Goal: Task Accomplishment & Management: Complete application form

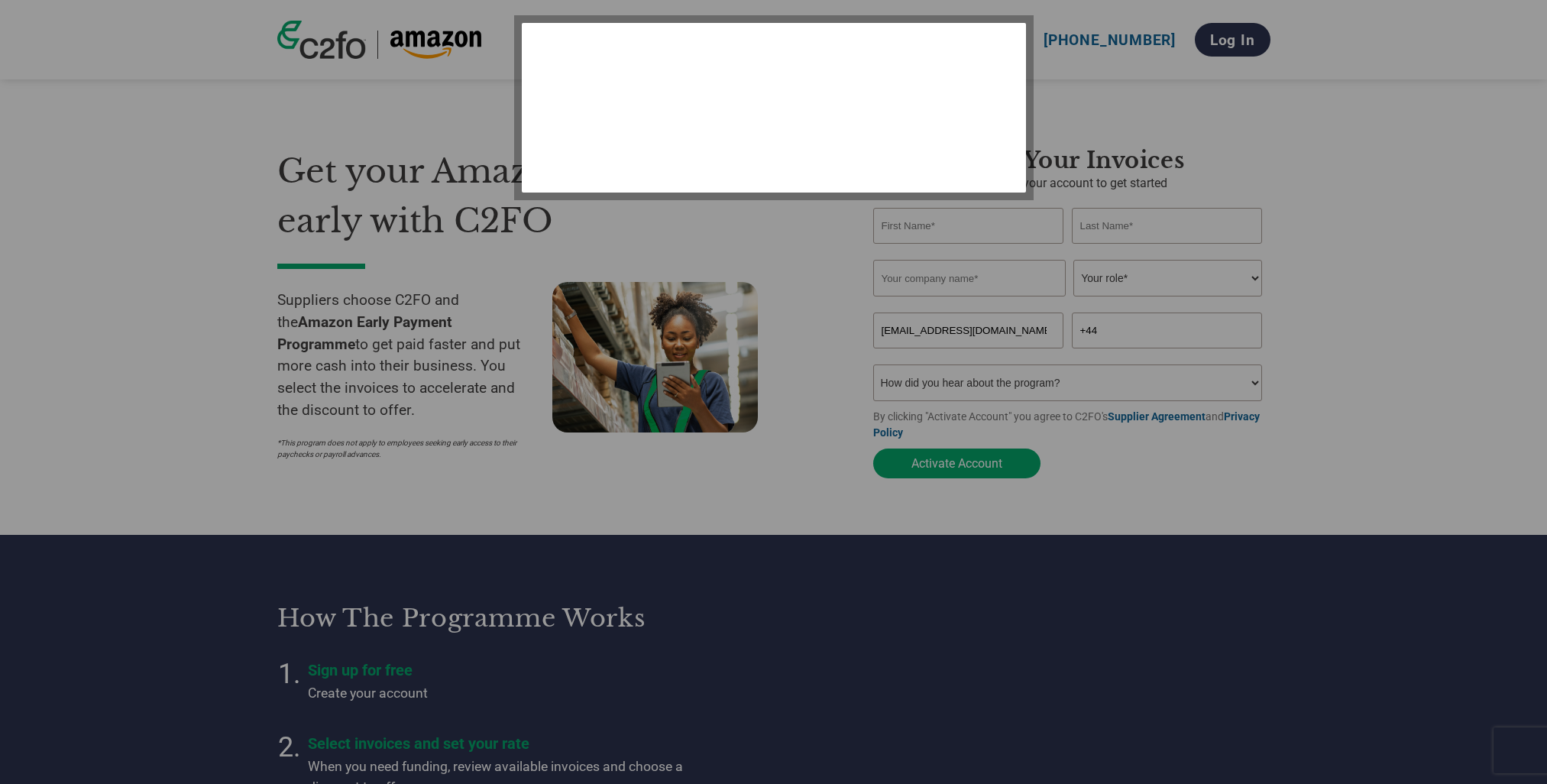
select select "en-[GEOGRAPHIC_DATA]"
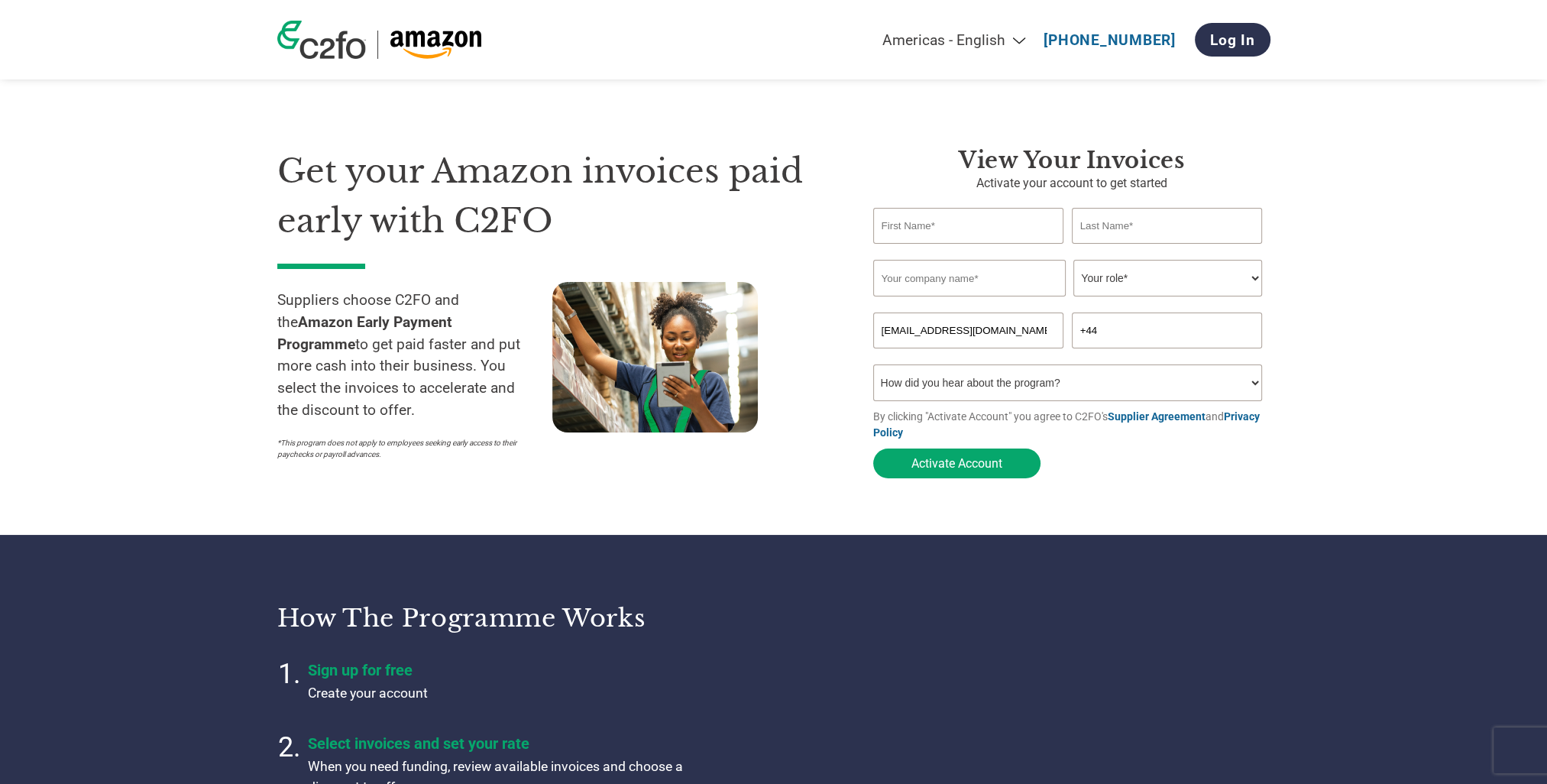
click at [940, 234] on input "text" at bounding box center [969, 225] width 191 height 36
click at [828, 230] on div "Get your Amazon invoices paid early with C2FO Suppliers choose C2FO and the Ama…" at bounding box center [563, 316] width 573 height 339
click at [955, 228] on input "text" at bounding box center [969, 225] width 191 height 36
type input "b"
type input "Ben"
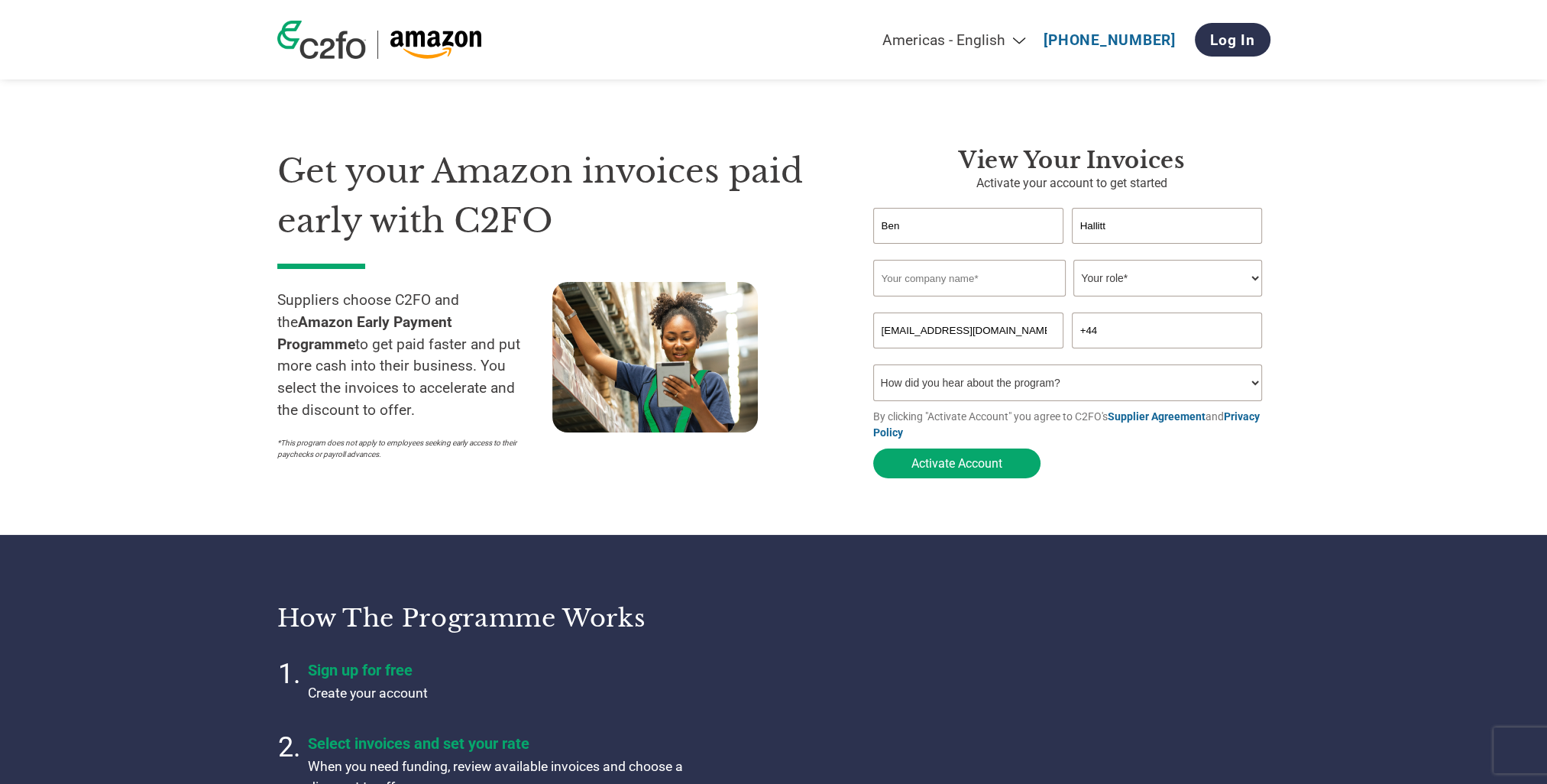
type input "Hallitt"
click at [778, 225] on h1 "Get your Amazon invoices paid early with C2FO" at bounding box center [552, 196] width 550 height 98
click at [944, 283] on input "text" at bounding box center [970, 278] width 193 height 37
type input "Assisi Pet Care Limited"
click at [1158, 292] on select "Your role* CFO Controller Credit Manager Finance Director Treasurer CEO Preside…" at bounding box center [1167, 278] width 189 height 37
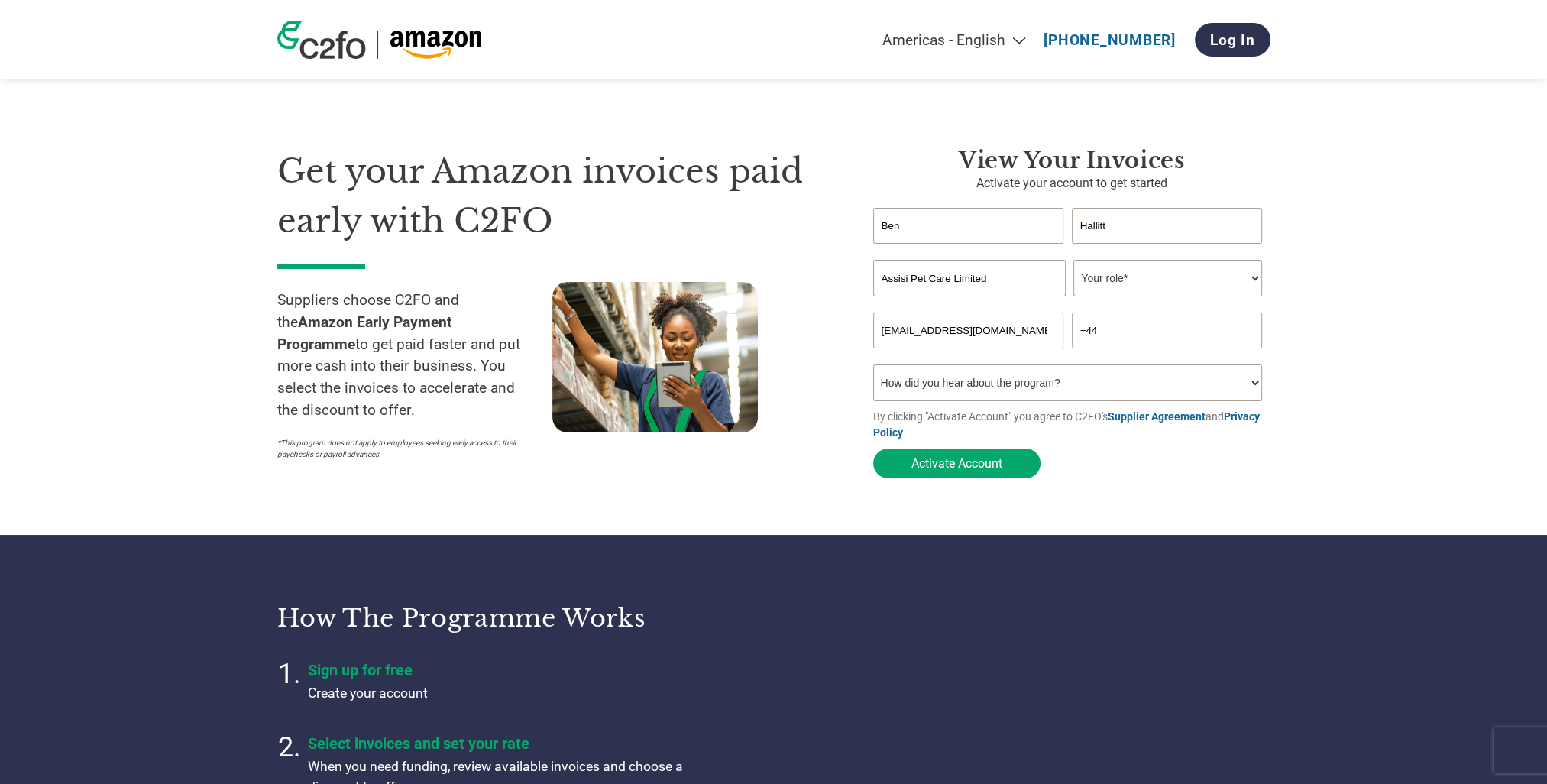
select select "CONTROLLER"
click at [1073, 260] on select "Your role* CFO Controller Credit Manager Finance Director Treasurer CEO Preside…" at bounding box center [1167, 278] width 189 height 37
click at [1100, 351] on div "Inavlid Email Address Inavlid Phone Number" at bounding box center [1072, 356] width 397 height 16
click at [1116, 341] on input "+44" at bounding box center [1167, 330] width 191 height 36
type input "+447789490436"
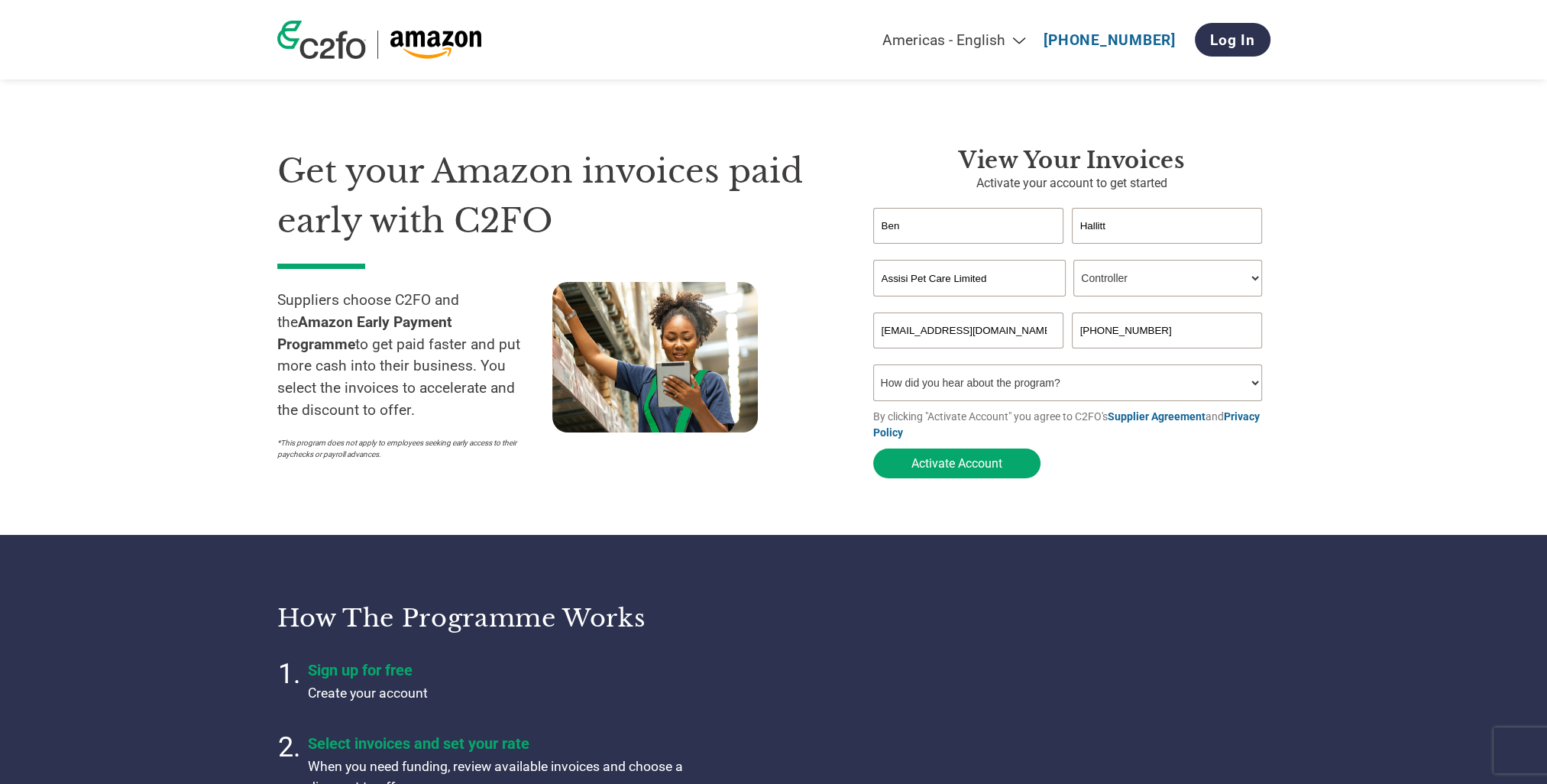
click at [1137, 388] on select "How did you hear about the program? Received a letter Email Social Media Online…" at bounding box center [1068, 383] width 389 height 37
select select "Other"
click at [873, 367] on select "How did you hear about the program? Received a letter Email Social Media Online…" at bounding box center [1068, 383] width 389 height 37
click at [801, 495] on section "Get your Amazon invoices paid early with C2FO Suppliers choose C2FO and the Ama…" at bounding box center [774, 298] width 1547 height 474
click at [997, 466] on button "Activate Account" at bounding box center [957, 463] width 168 height 30
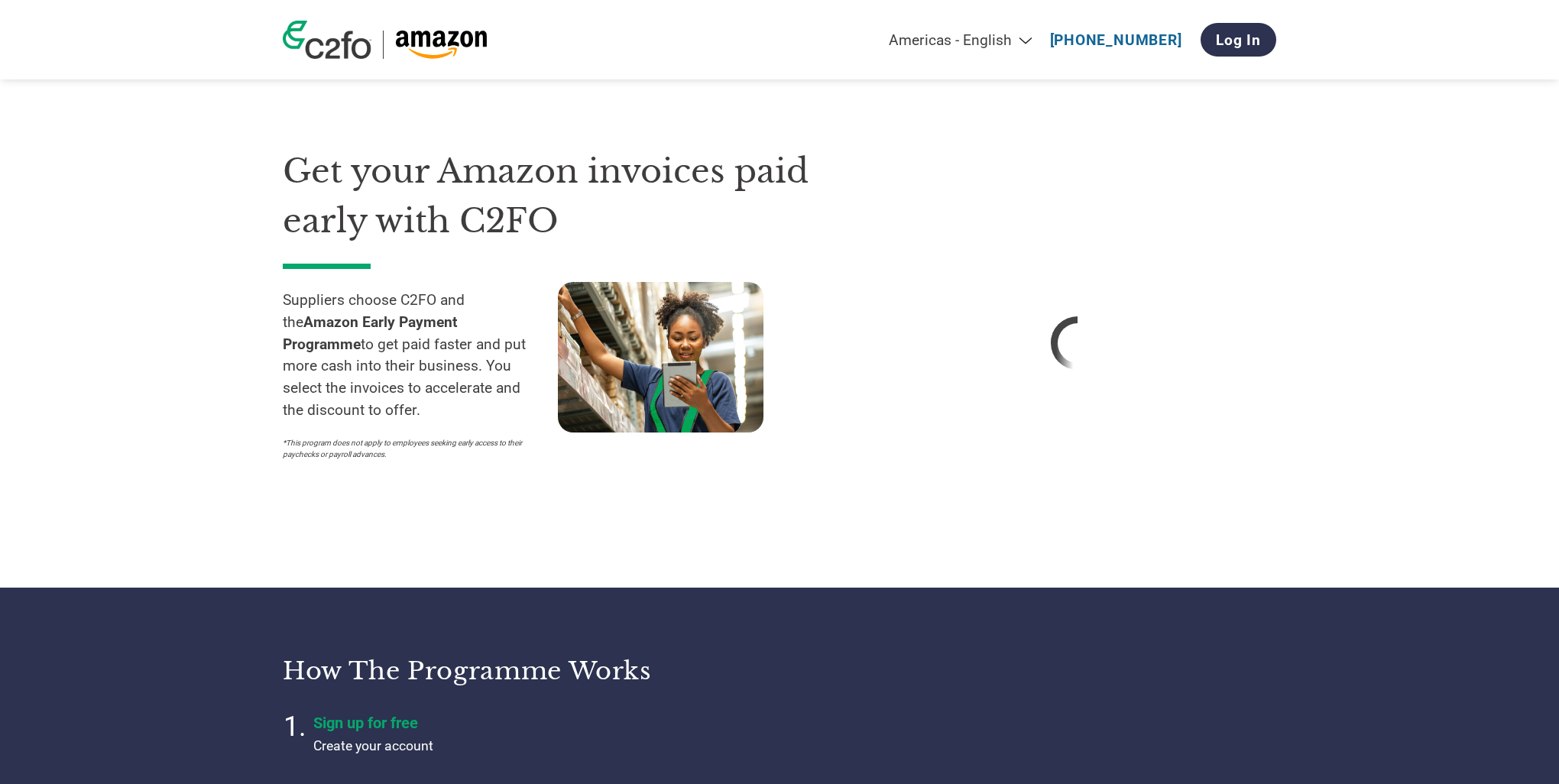
select select "en-[GEOGRAPHIC_DATA]"
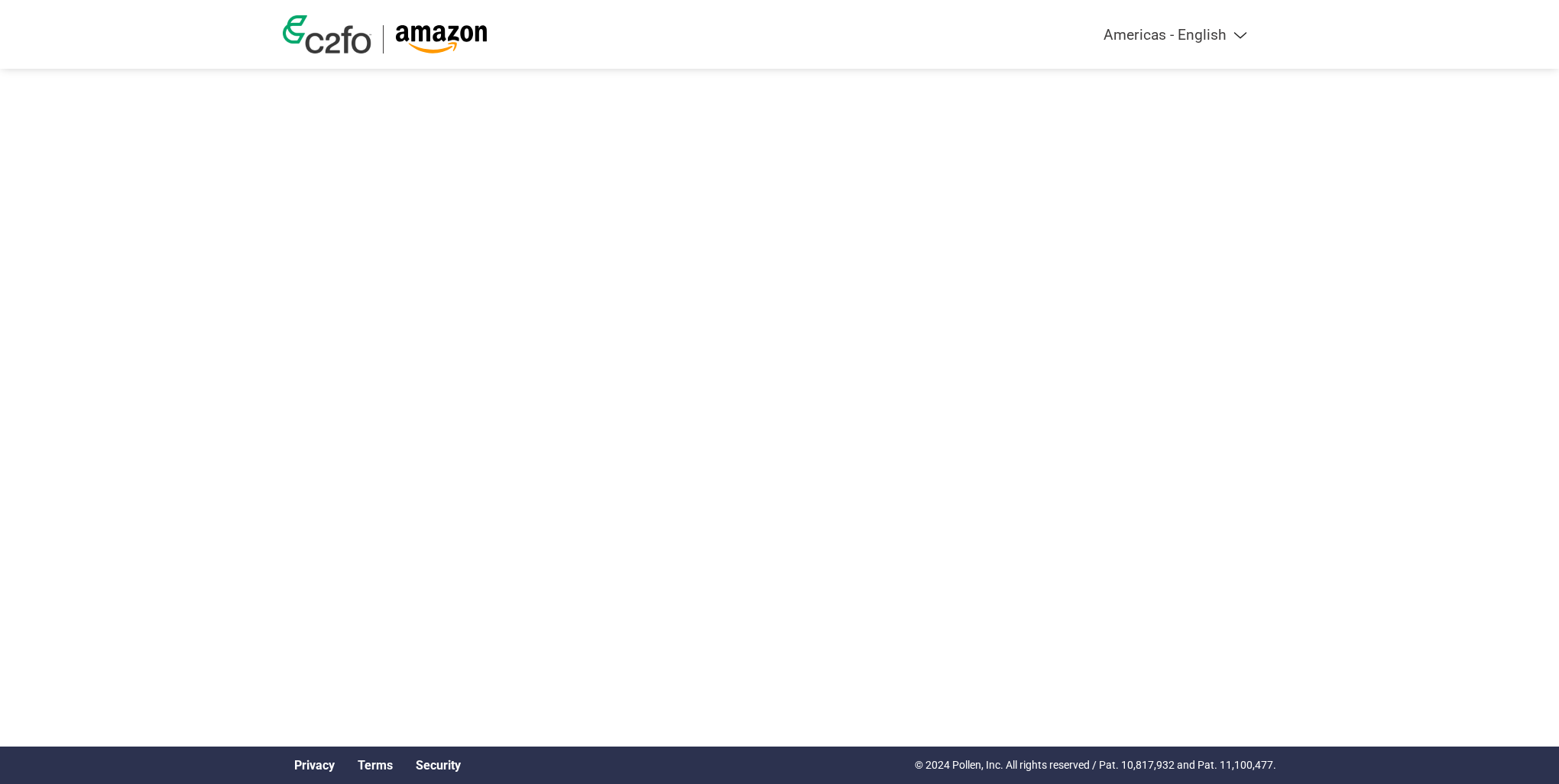
select select "en-[GEOGRAPHIC_DATA]"
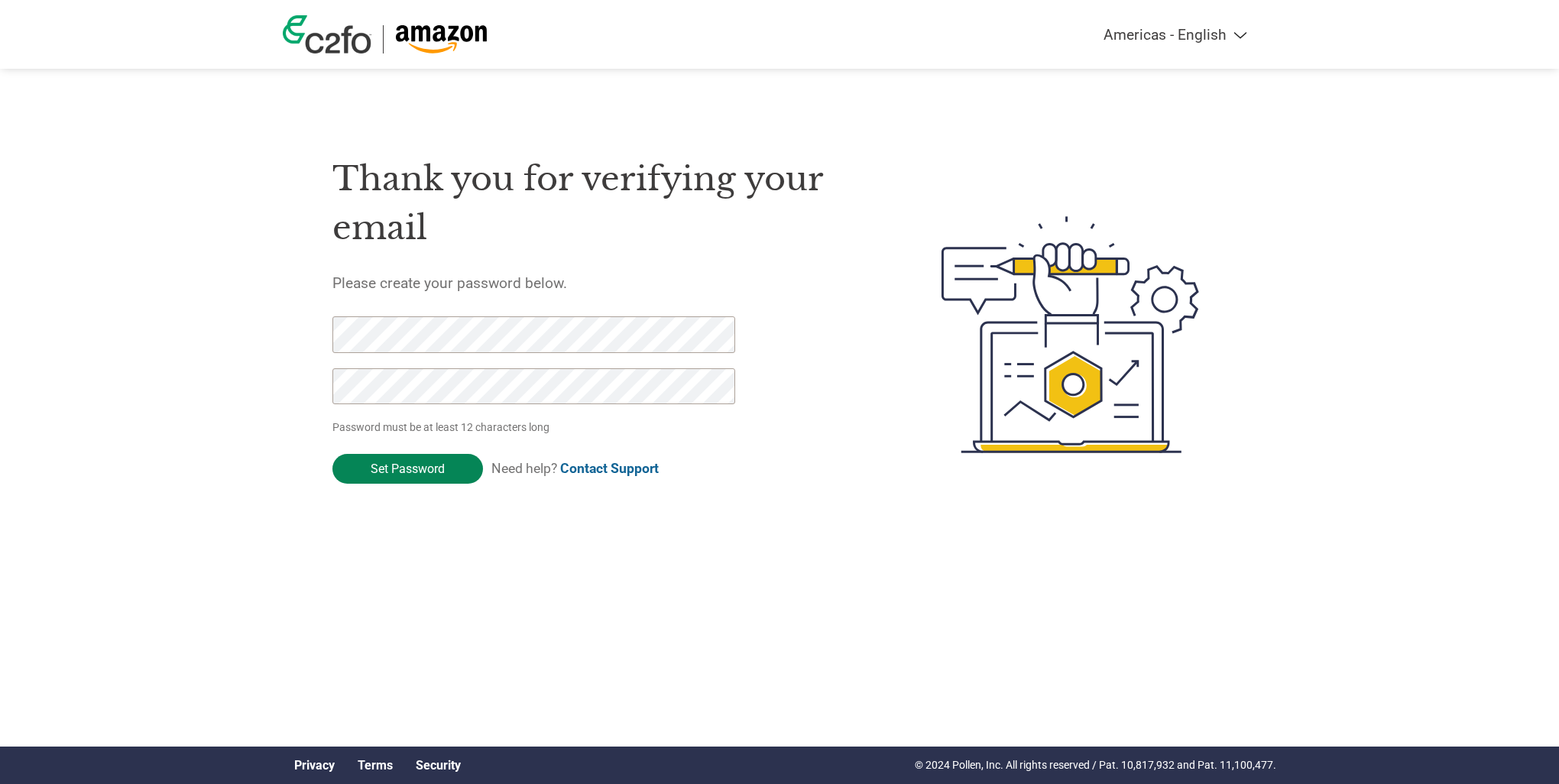
click at [390, 460] on input "Set Password" at bounding box center [408, 468] width 151 height 30
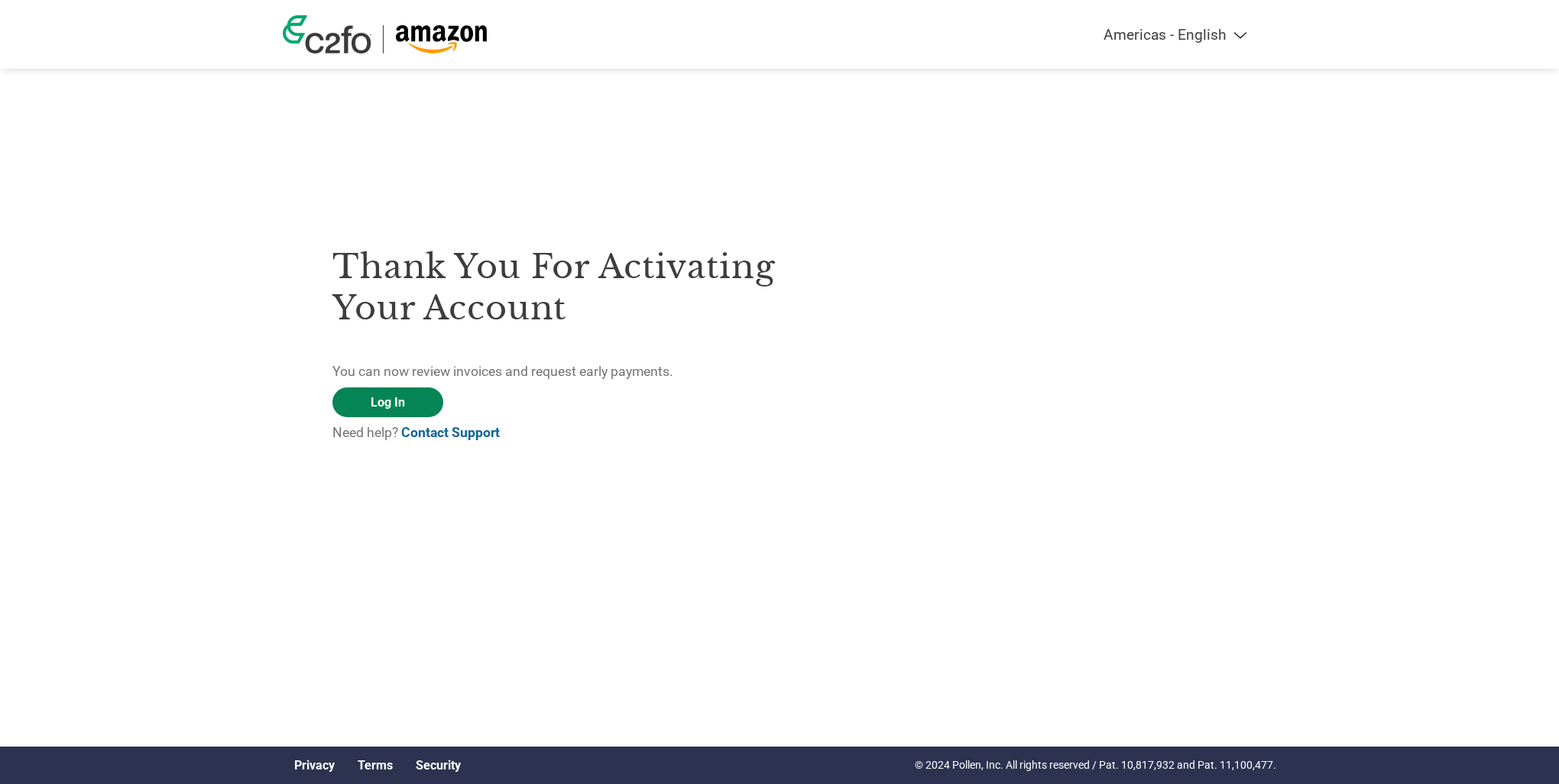
click at [395, 408] on link "Log In" at bounding box center [388, 403] width 111 height 30
